Goal: Download file/media

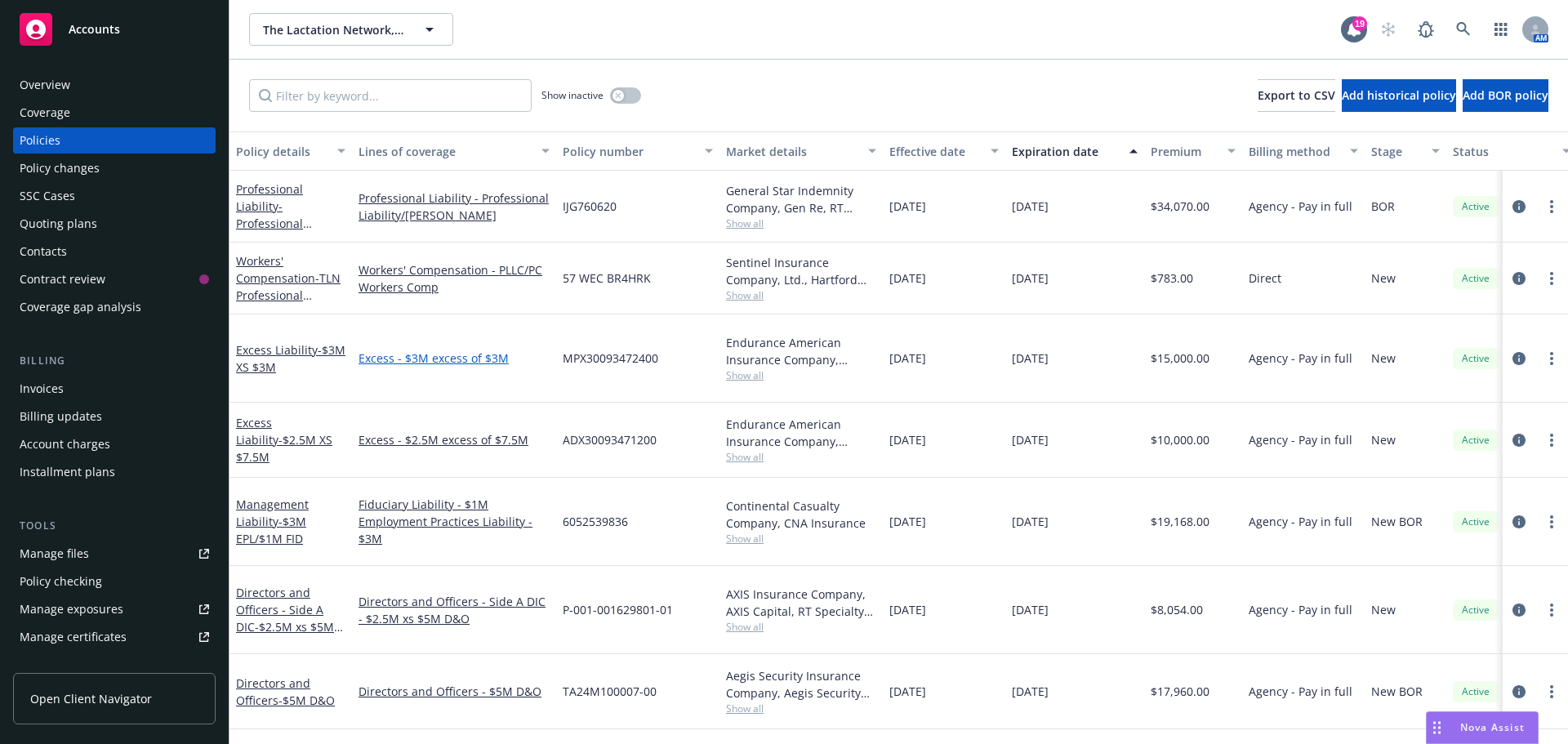
scroll to position [163, 0]
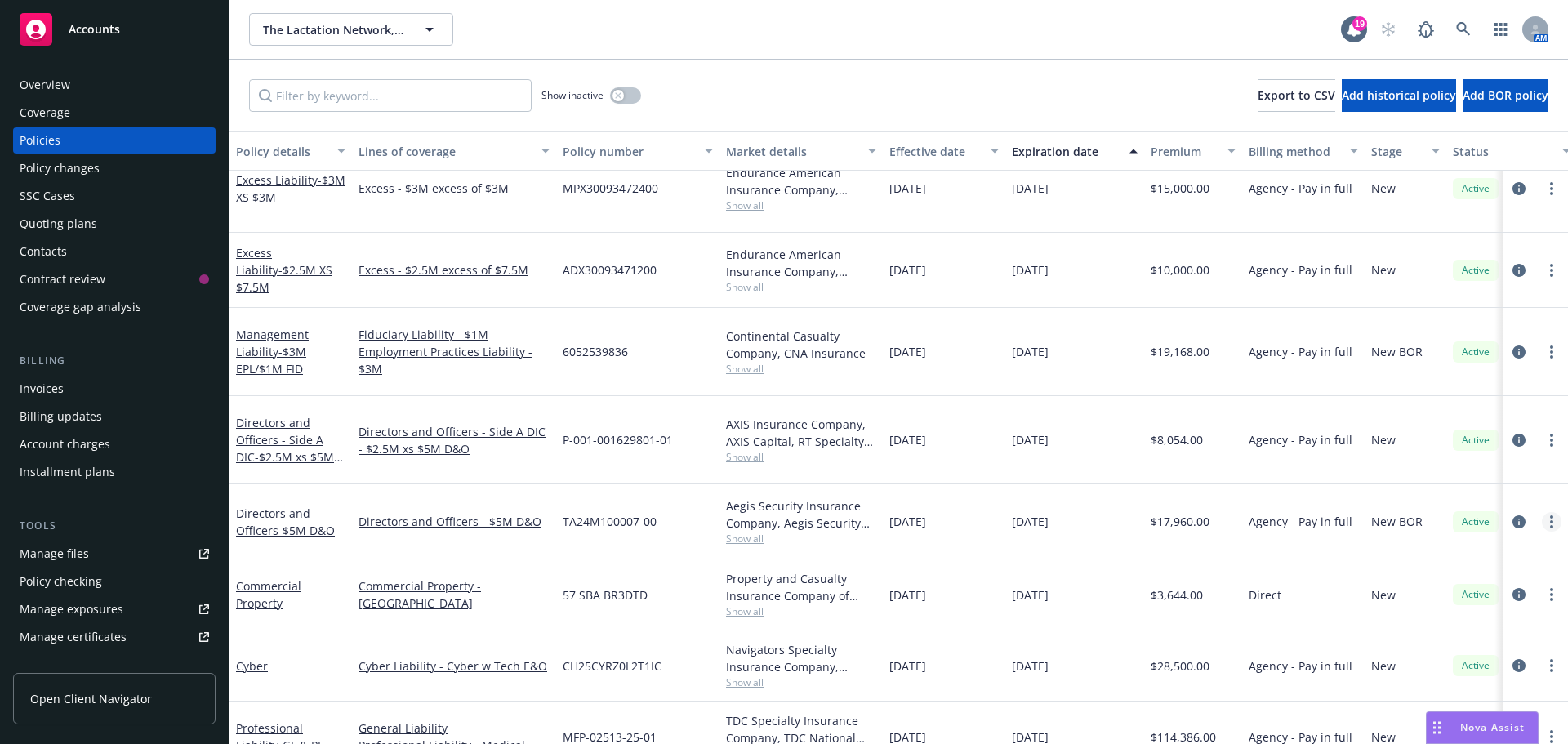
click at [1550, 515] on icon "more" at bounding box center [1551, 522] width 3 height 14
click at [1512, 515] on icon "circleInformation" at bounding box center [1519, 522] width 14 height 14
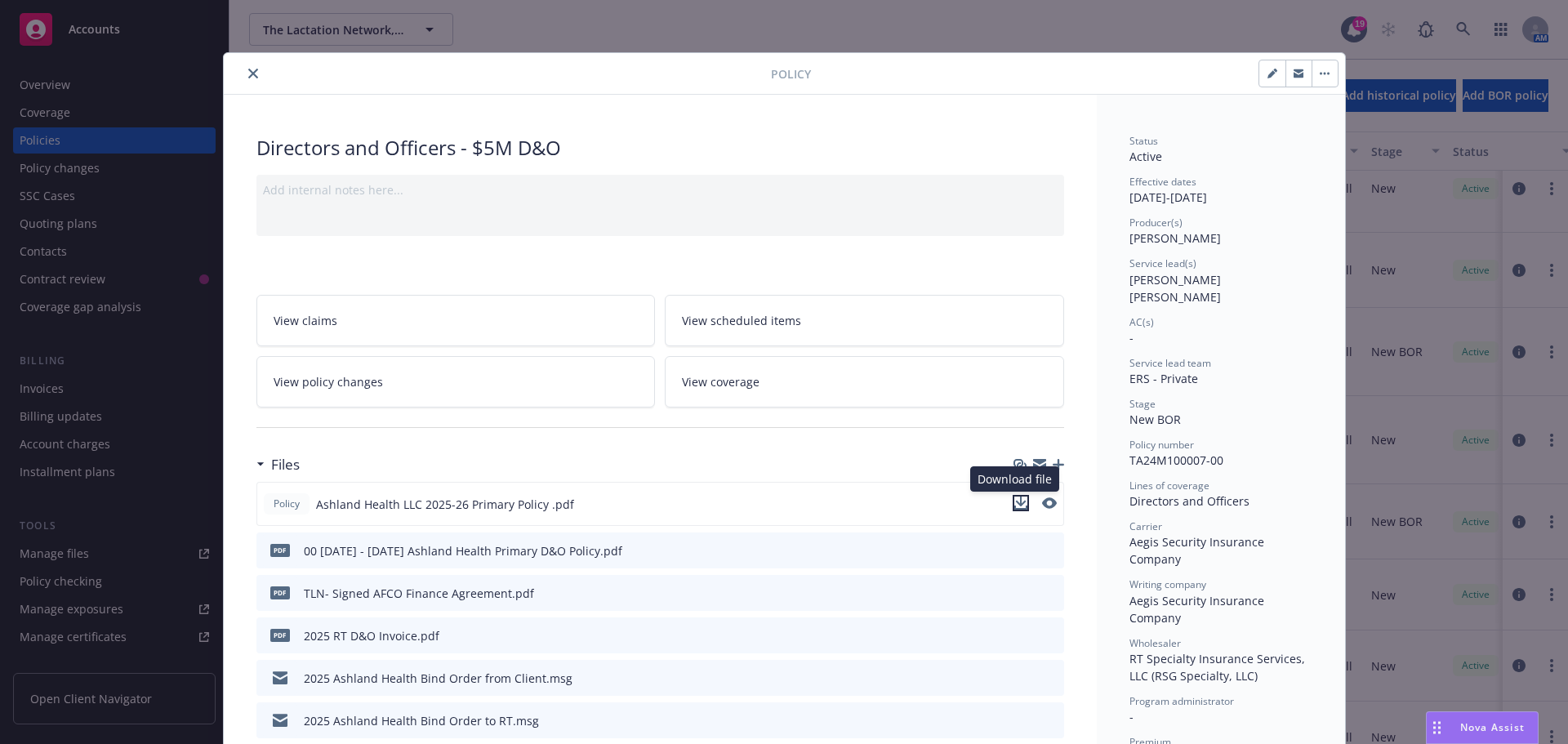
click at [1014, 504] on icon "download file" at bounding box center [1021, 503] width 14 height 14
